Goal: Find specific page/section: Find specific page/section

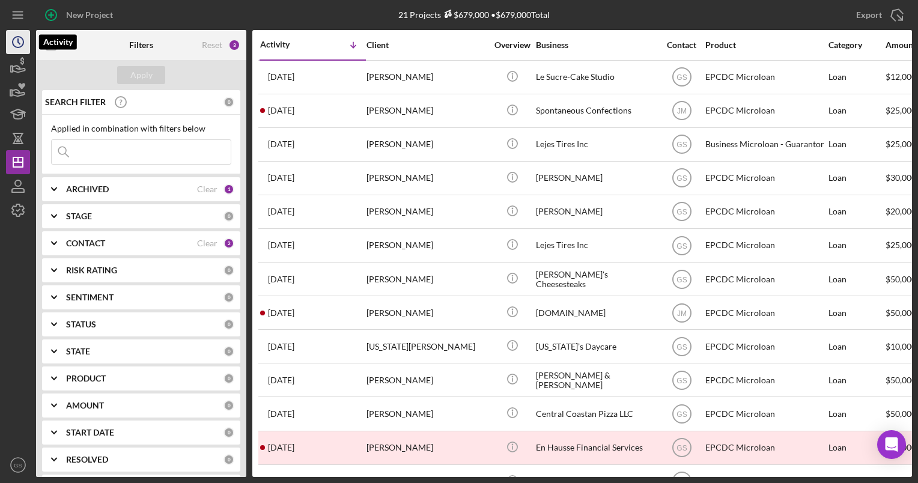
click at [7, 38] on icon "Icon/History" at bounding box center [18, 42] width 30 height 30
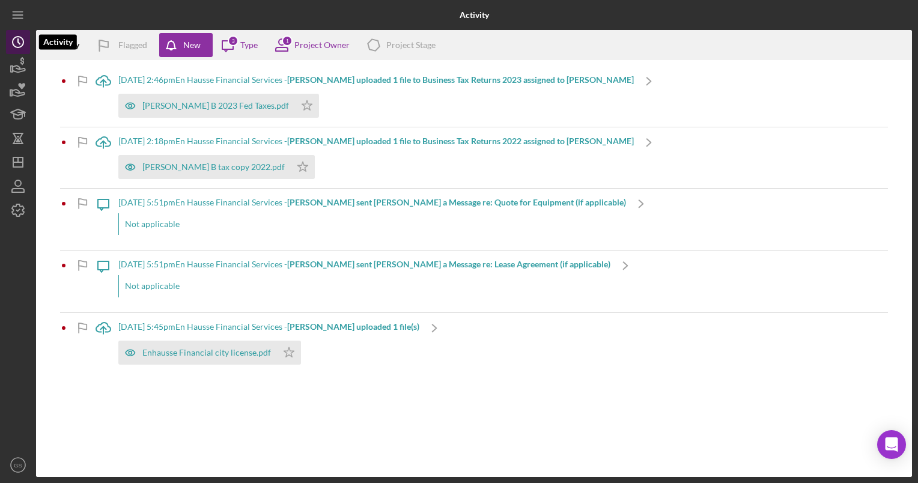
click at [7, 38] on icon "Icon/History" at bounding box center [18, 42] width 30 height 30
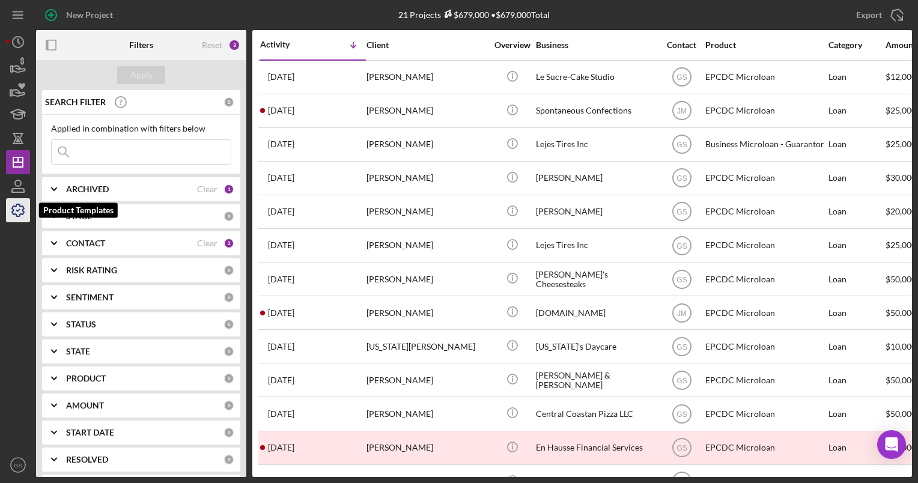
click at [19, 211] on icon "button" at bounding box center [18, 210] width 30 height 30
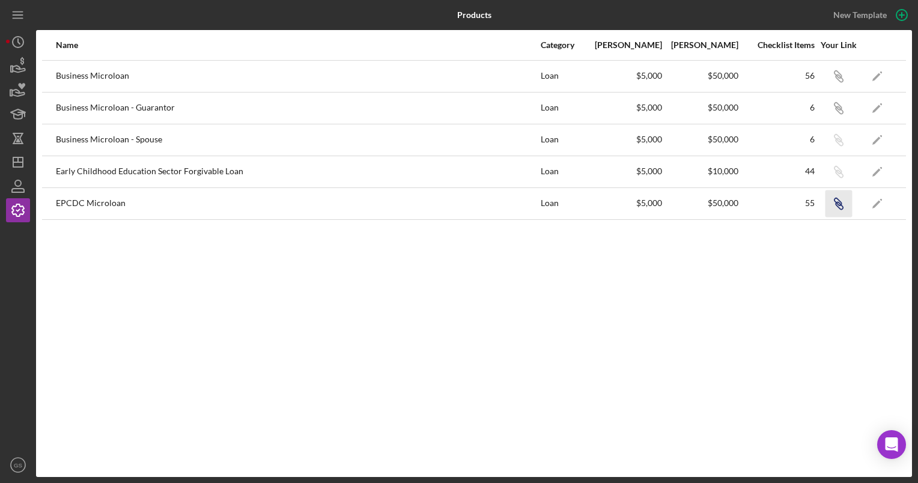
click at [838, 199] on icon "Icon/Link" at bounding box center [838, 203] width 27 height 27
